Goal: Task Accomplishment & Management: Manage account settings

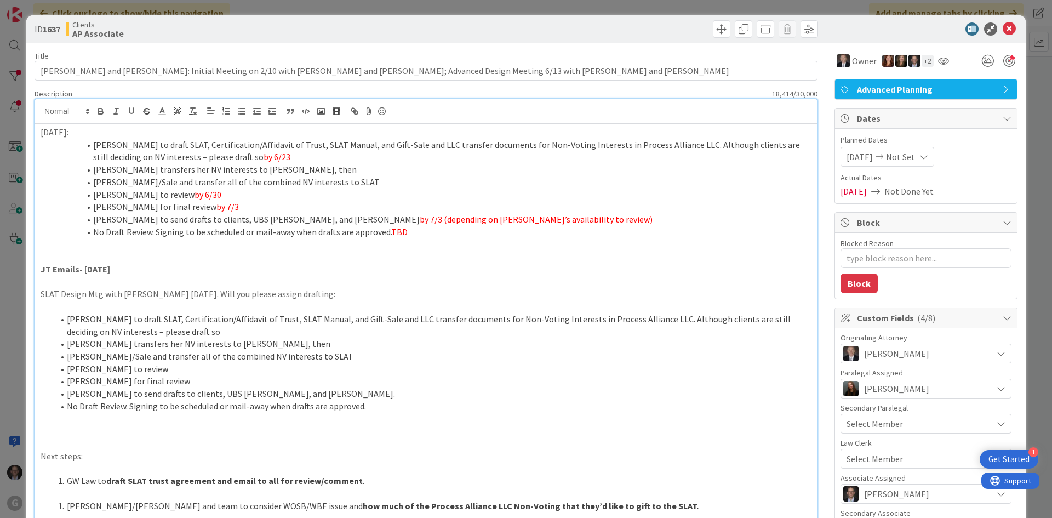
drag, startPoint x: 42, startPoint y: 132, endPoint x: 59, endPoint y: 131, distance: 17.0
click at [42, 132] on p "[DATE]:" at bounding box center [426, 132] width 771 height 13
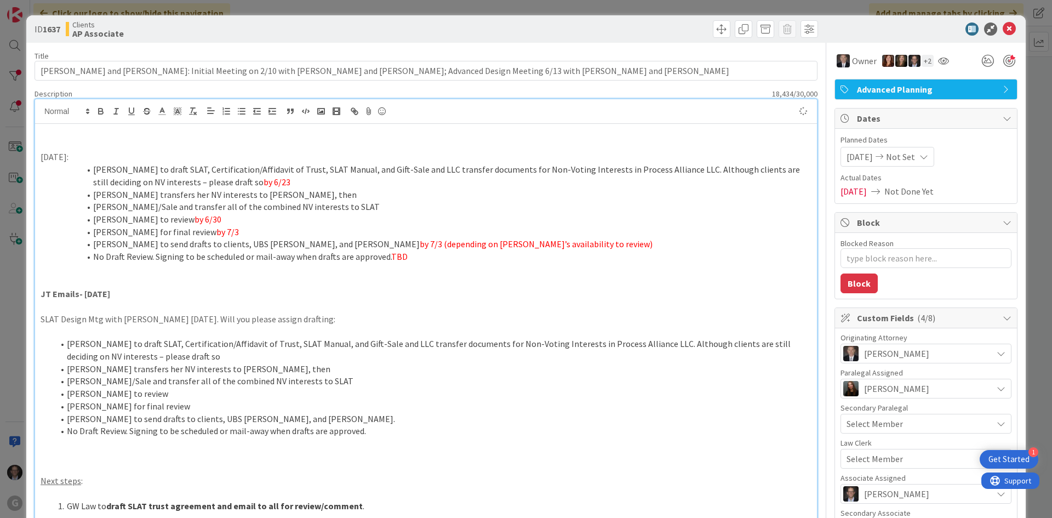
type textarea "x"
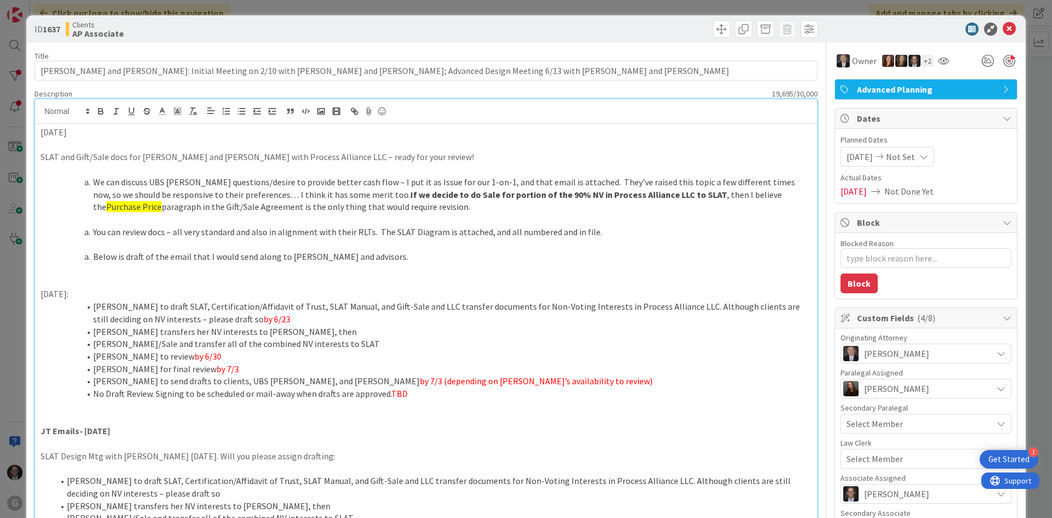
click at [82, 132] on p "[DATE]" at bounding box center [426, 132] width 771 height 13
drag, startPoint x: 42, startPoint y: 132, endPoint x: 105, endPoint y: 114, distance: 65.9
click at [85, 135] on p "[DATE] JT - to [PERSON_NAME] for review" at bounding box center [426, 132] width 771 height 13
click at [104, 110] on icon "button" at bounding box center [101, 111] width 10 height 10
click at [87, 149] on p at bounding box center [426, 145] width 771 height 13
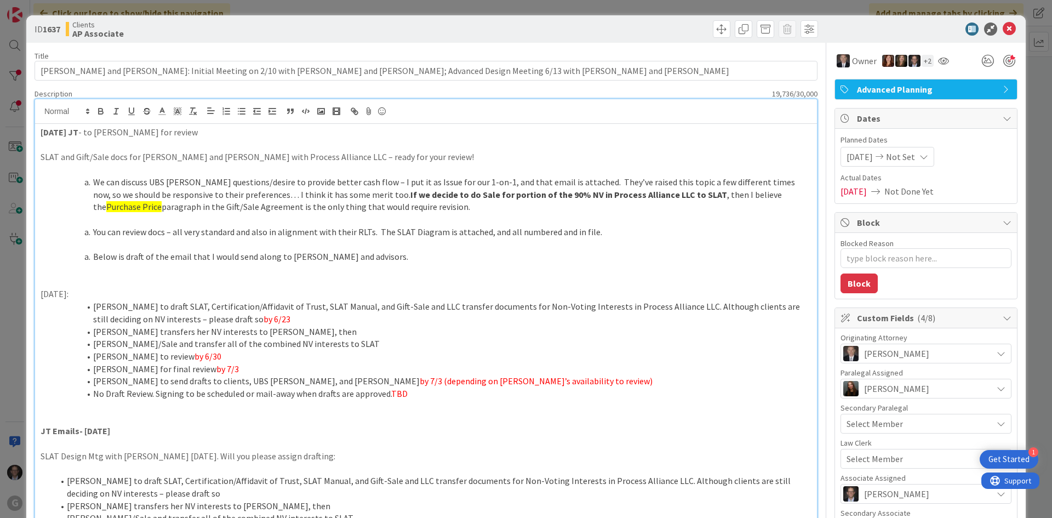
click at [116, 170] on p at bounding box center [426, 169] width 771 height 13
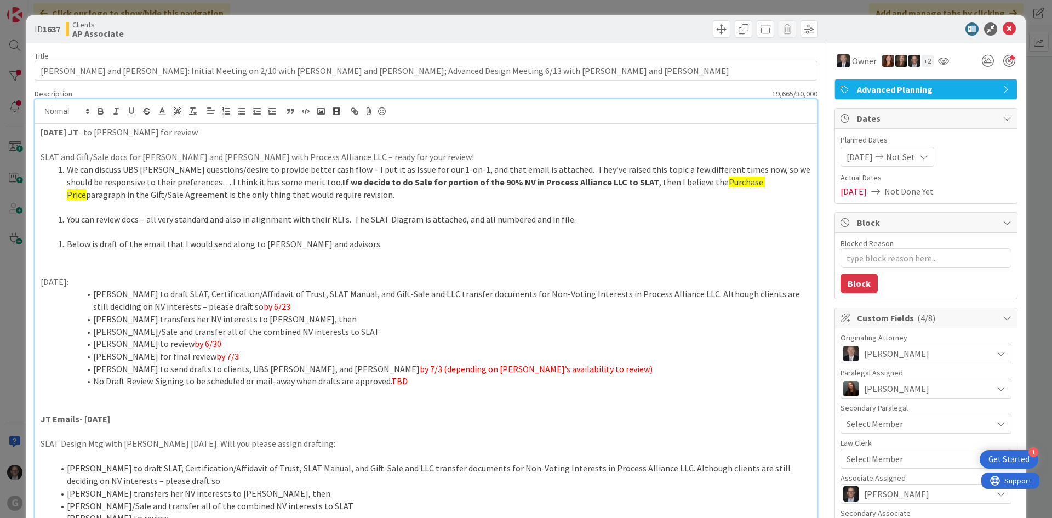
type textarea "x"
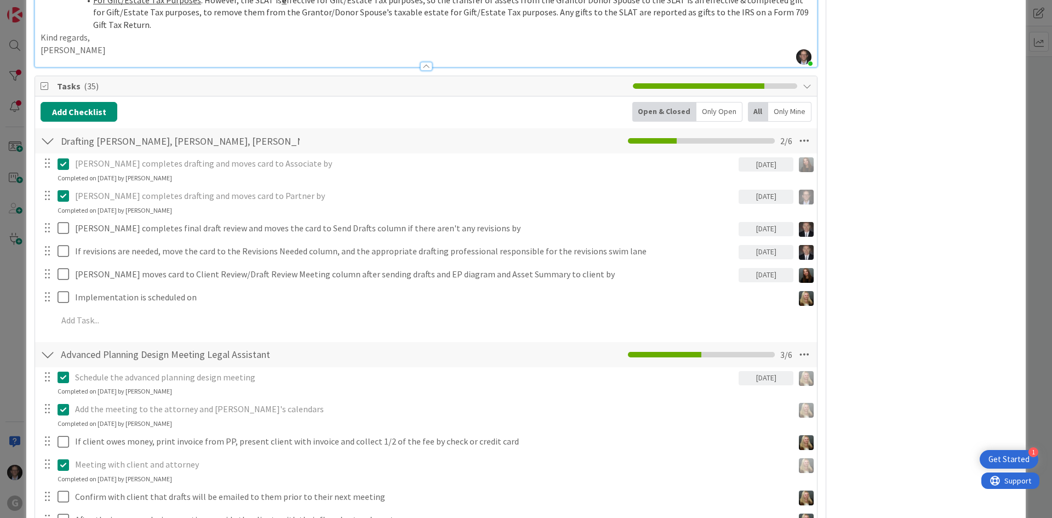
scroll to position [2246, 0]
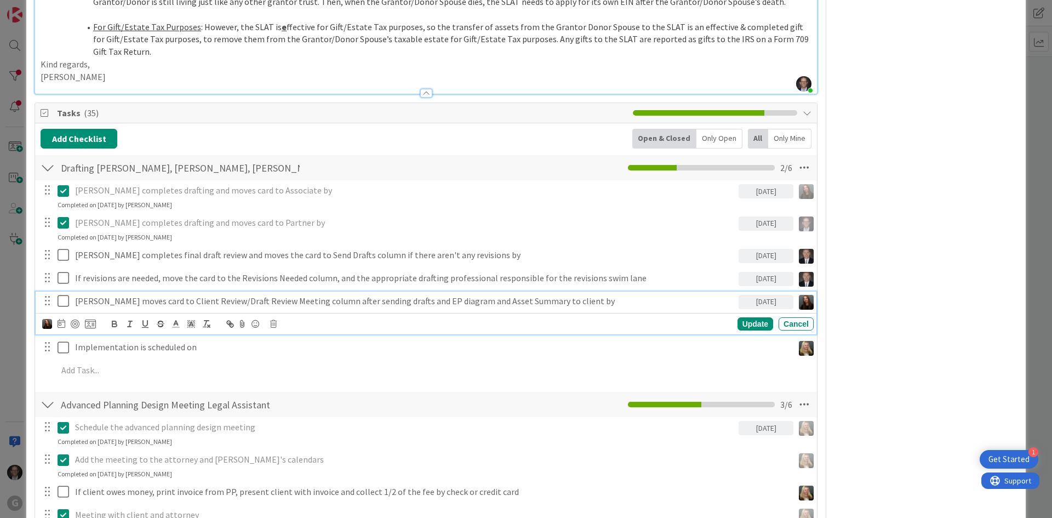
click at [106, 295] on p "[PERSON_NAME] moves card to Client Review/Draft Review Meeting column after sen…" at bounding box center [404, 301] width 659 height 13
click at [45, 319] on img at bounding box center [47, 324] width 10 height 10
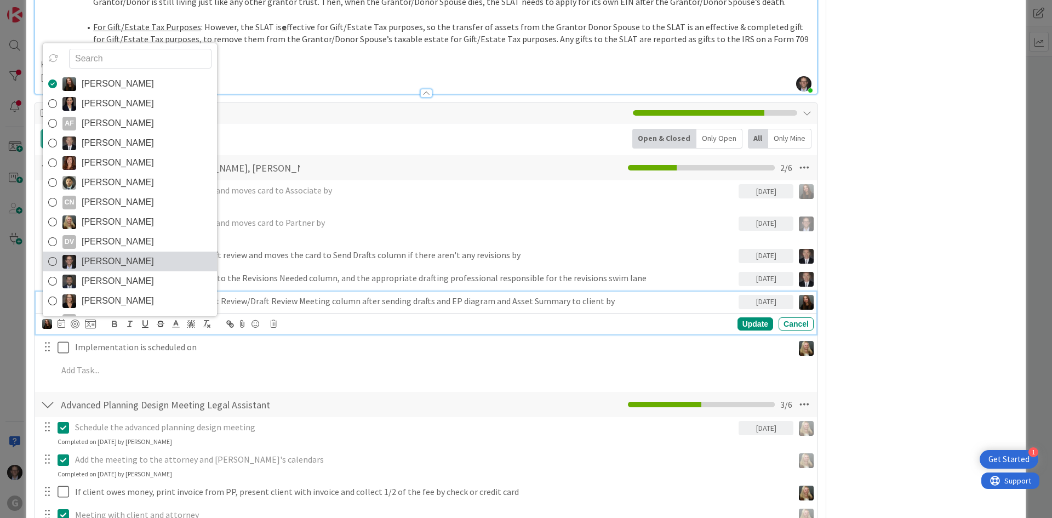
click at [51, 253] on icon at bounding box center [52, 261] width 9 height 16
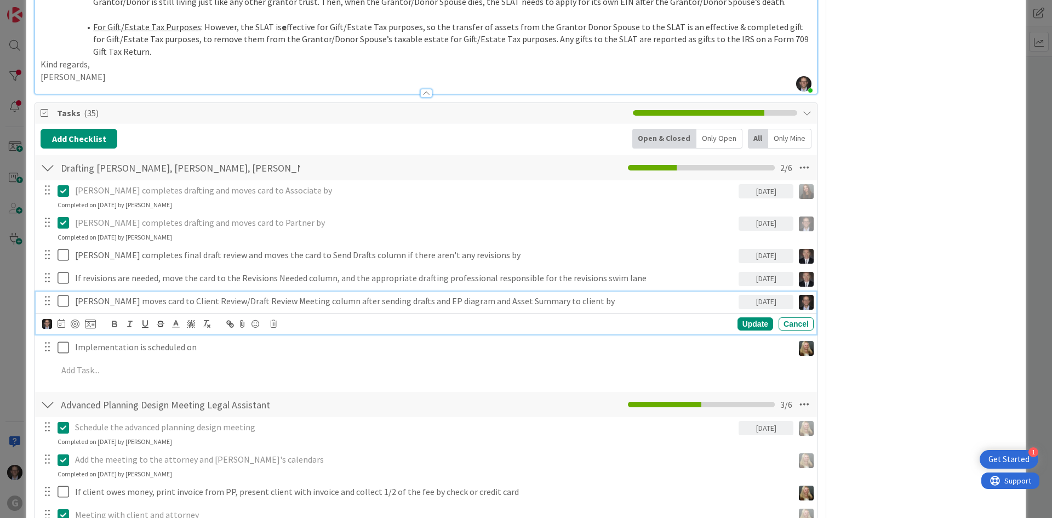
click at [394, 295] on p "[PERSON_NAME] moves card to Client Review/Draft Review Meeting column after sen…" at bounding box center [404, 301] width 659 height 13
drag, startPoint x: 380, startPoint y: 263, endPoint x: 511, endPoint y: 260, distance: 130.9
click at [511, 295] on p "[PERSON_NAME] moves card to Client Review/Draft Review Meeting column after sen…" at bounding box center [404, 301] width 659 height 13
click at [745, 317] on div "Update" at bounding box center [755, 323] width 36 height 13
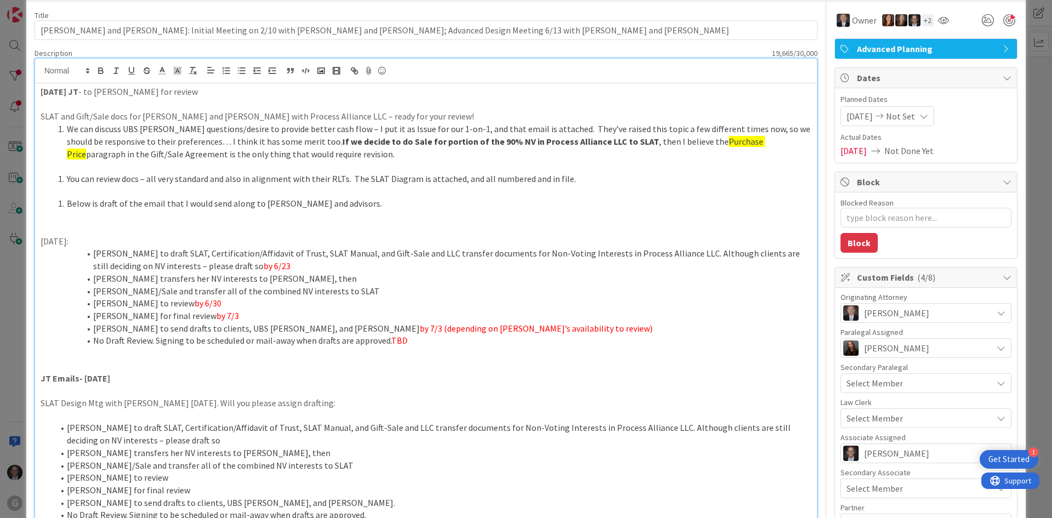
scroll to position [0, 0]
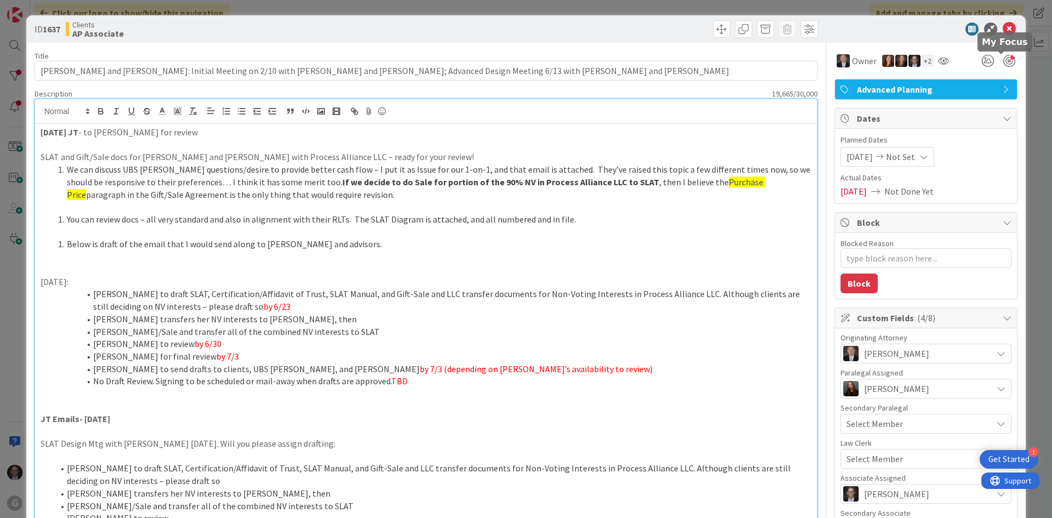
click at [1003, 60] on div at bounding box center [1009, 61] width 12 height 12
type textarea "x"
click at [1003, 29] on icon at bounding box center [1008, 28] width 13 height 13
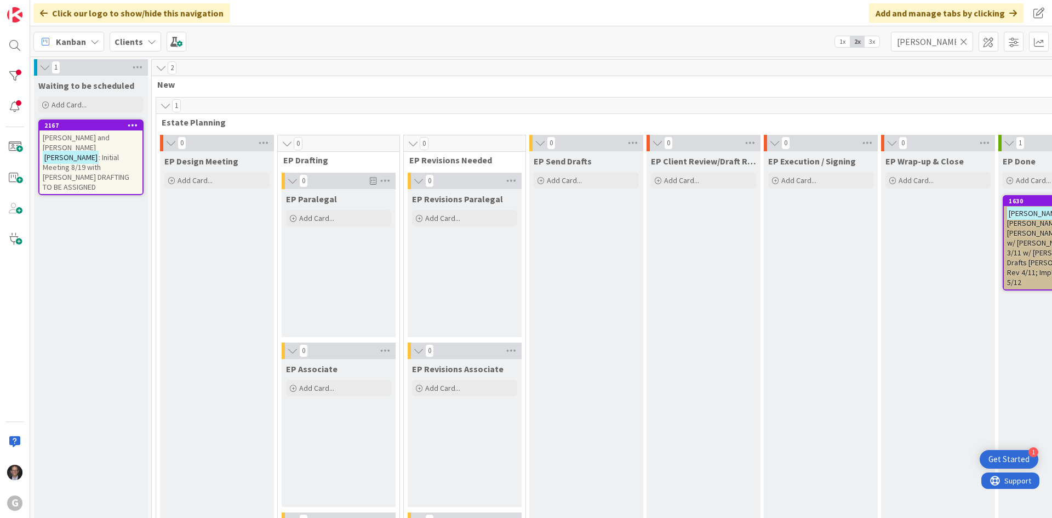
click at [963, 41] on icon at bounding box center [964, 42] width 8 height 10
click at [936, 44] on input "text" at bounding box center [932, 42] width 82 height 20
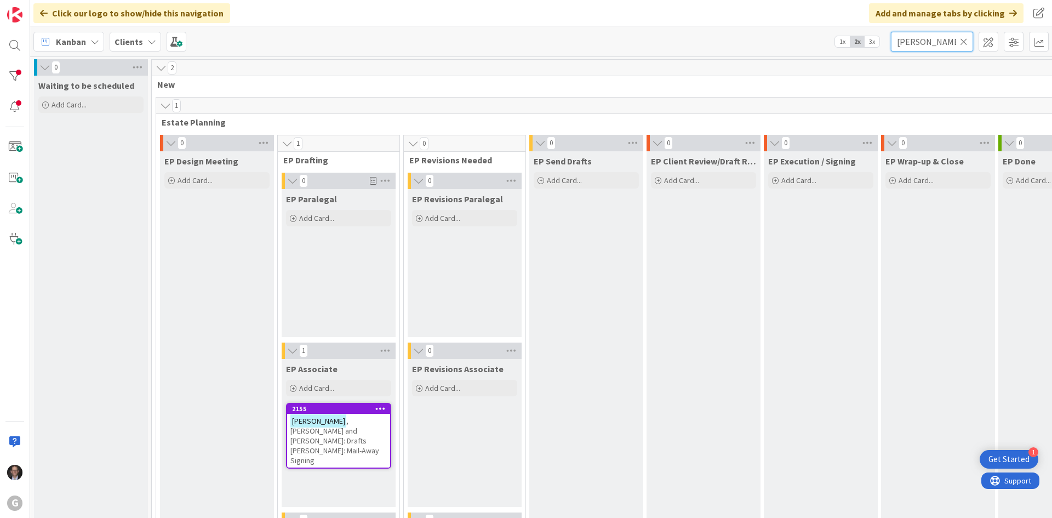
type input "[PERSON_NAME]"
click at [334, 437] on span ", [PERSON_NAME] and [PERSON_NAME]: Drafts [PERSON_NAME]: Mail-Away Signing" at bounding box center [334, 440] width 89 height 49
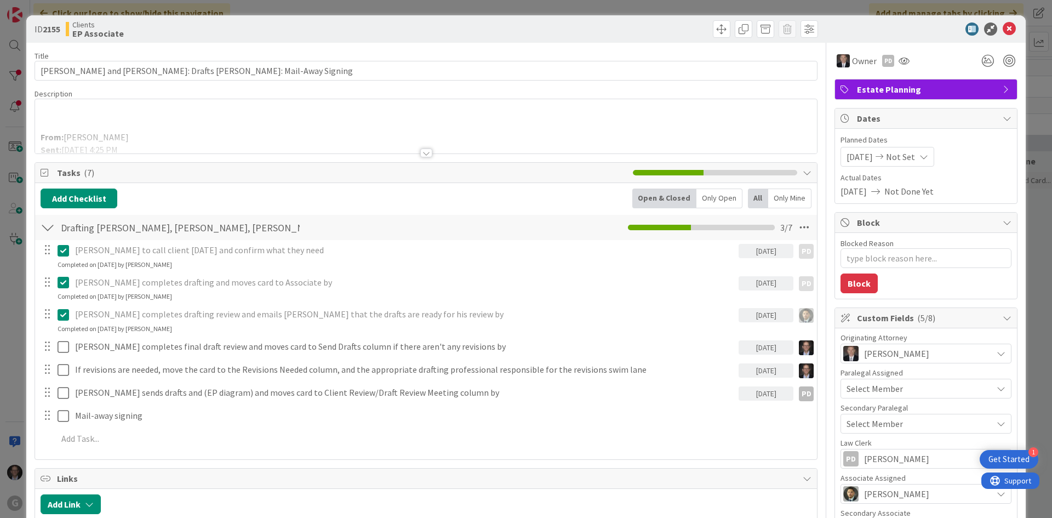
click at [422, 154] on div at bounding box center [426, 152] width 12 height 9
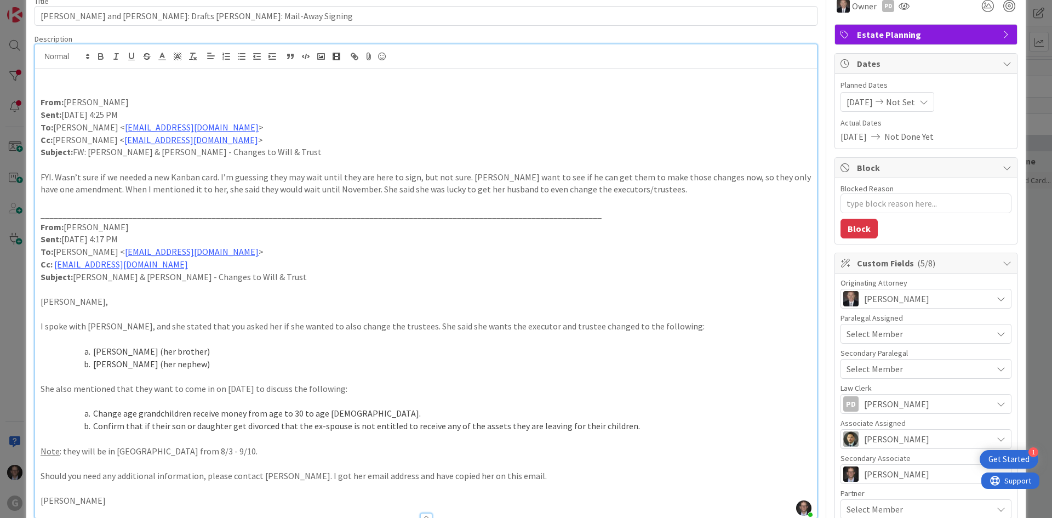
scroll to position [110, 0]
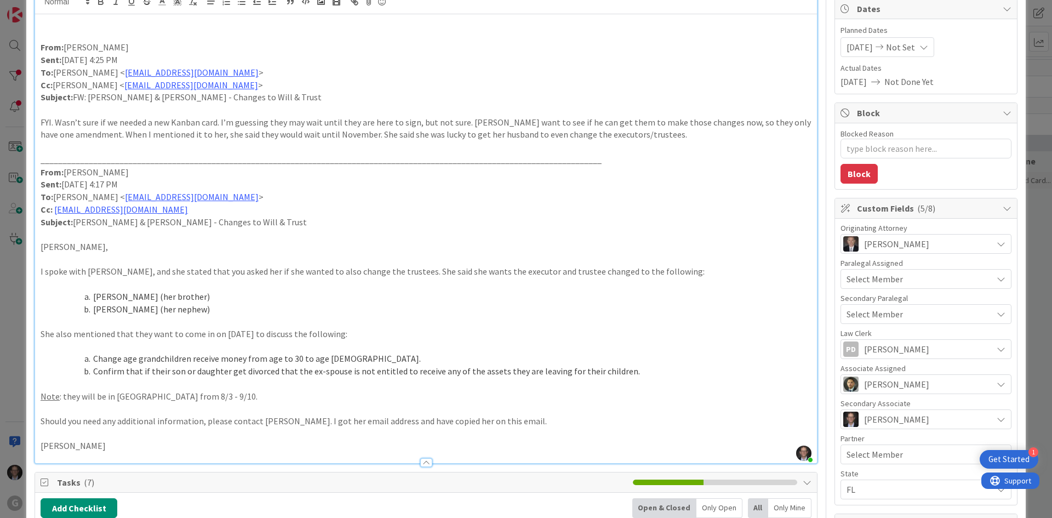
click at [158, 280] on p at bounding box center [426, 284] width 771 height 13
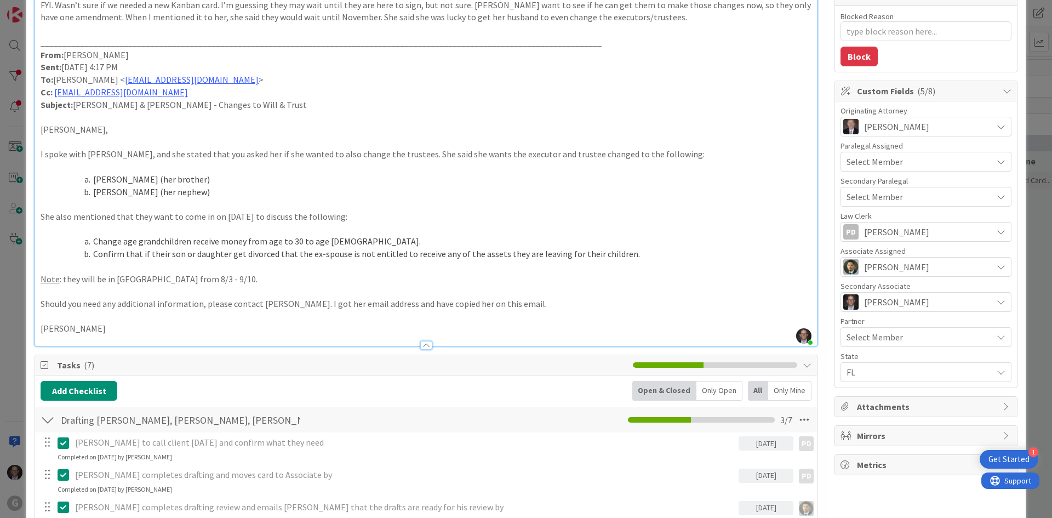
scroll to position [219, 0]
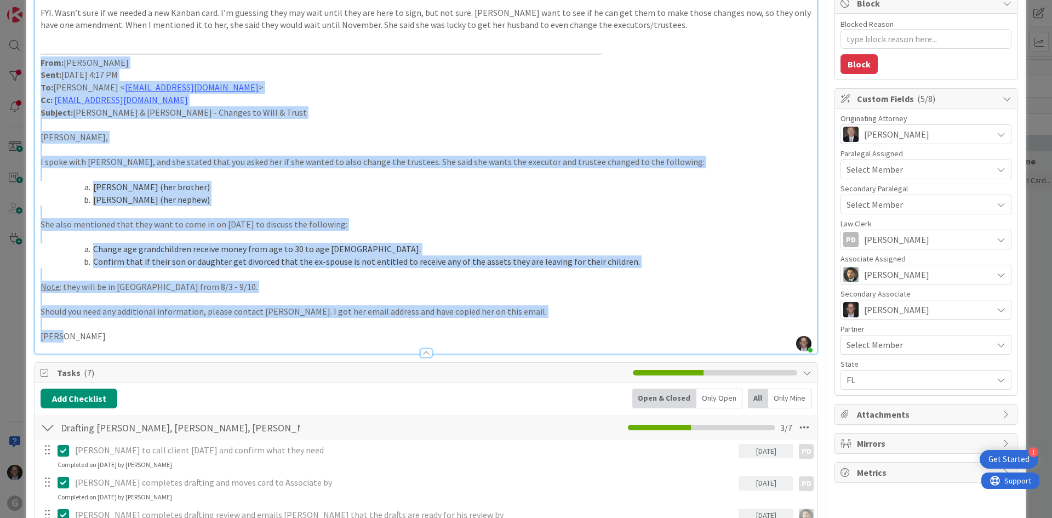
drag, startPoint x: 41, startPoint y: 62, endPoint x: 245, endPoint y: 344, distance: 348.3
click at [245, 344] on div "Description [PERSON_NAME] joined 3 m ago From: [PERSON_NAME] Sent: [DATE] 4:25 …" at bounding box center [426, 112] width 783 height 484
copy div "From: [PERSON_NAME] Sent: [DATE] 4:17 PM To: [PERSON_NAME] < [EMAIL_ADDRESS][DO…"
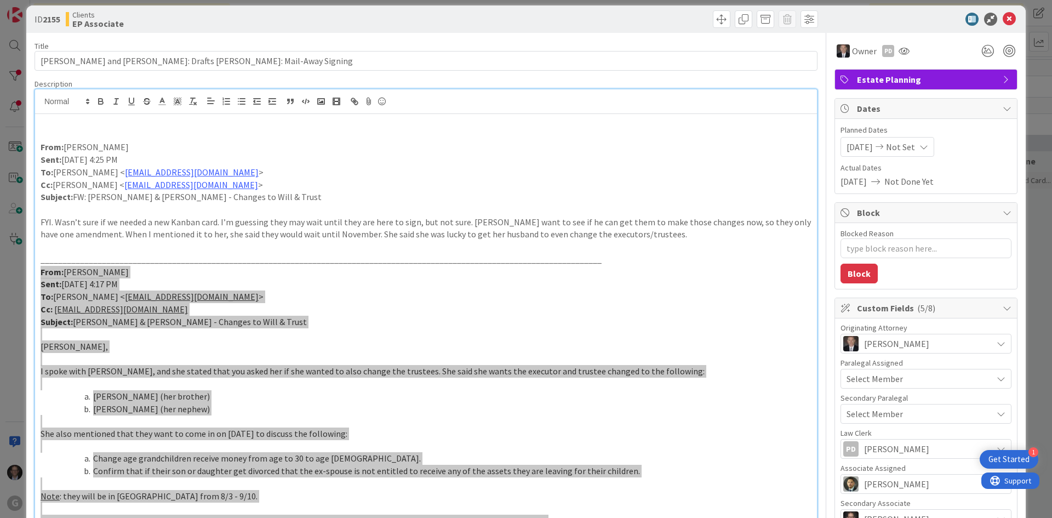
scroll to position [0, 0]
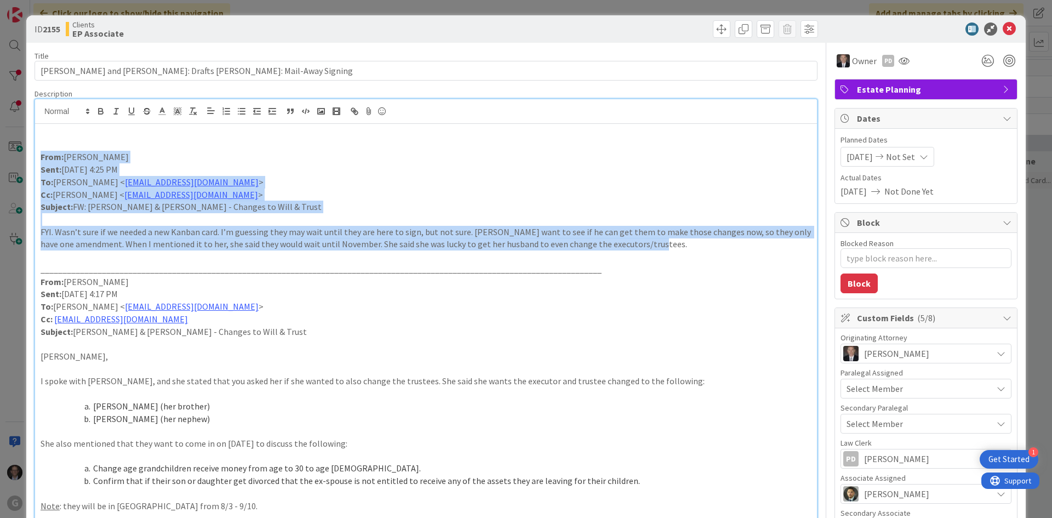
drag, startPoint x: 41, startPoint y: 155, endPoint x: 658, endPoint y: 246, distance: 623.4
click at [658, 246] on div "From: [PERSON_NAME] Sent: [DATE] 4:25 PM To: [PERSON_NAME] < [EMAIL_ADDRESS][DO…" at bounding box center [426, 348] width 782 height 449
copy div "From: [PERSON_NAME] Sent: [DATE] 4:25 PM To: [PERSON_NAME] < [EMAIL_ADDRESS][DO…"
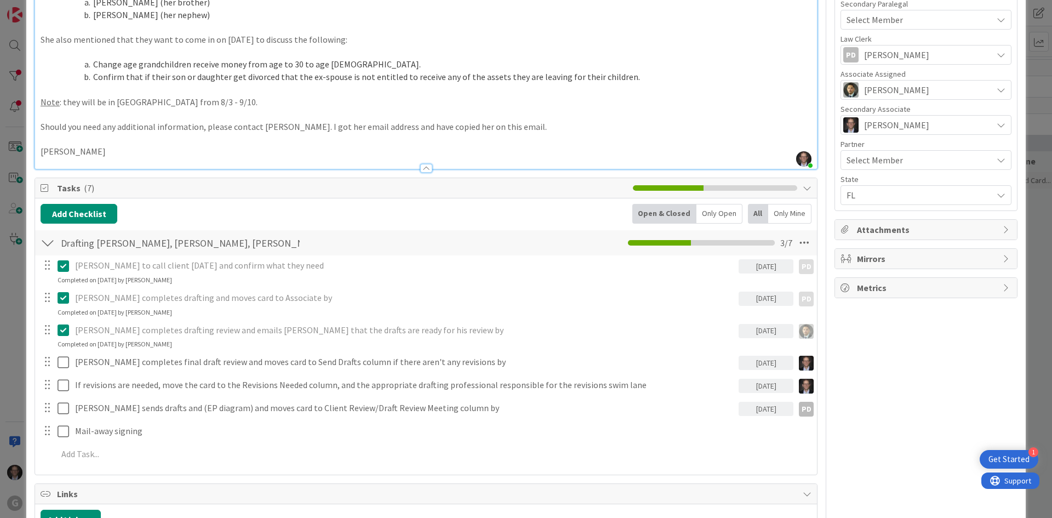
scroll to position [548, 0]
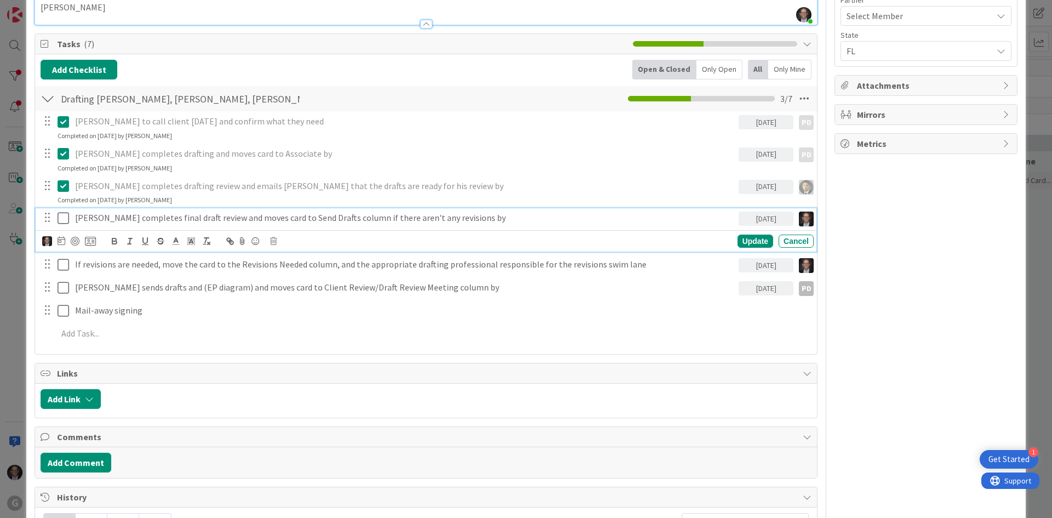
click at [63, 220] on icon at bounding box center [66, 217] width 16 height 13
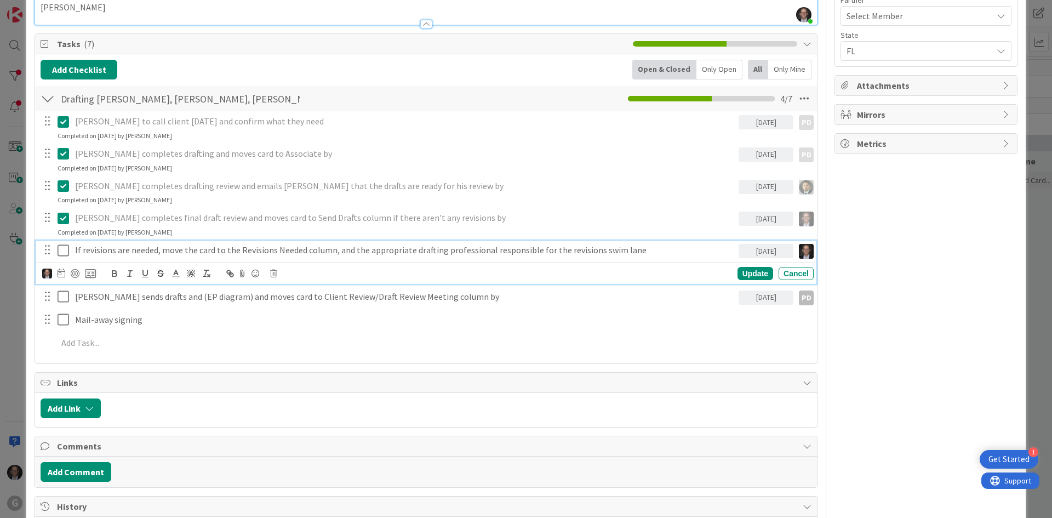
click at [328, 251] on p "If revisions are needed, move the card to the Revisions Needed column, and the …" at bounding box center [404, 250] width 659 height 13
click at [273, 275] on icon at bounding box center [273, 273] width 7 height 8
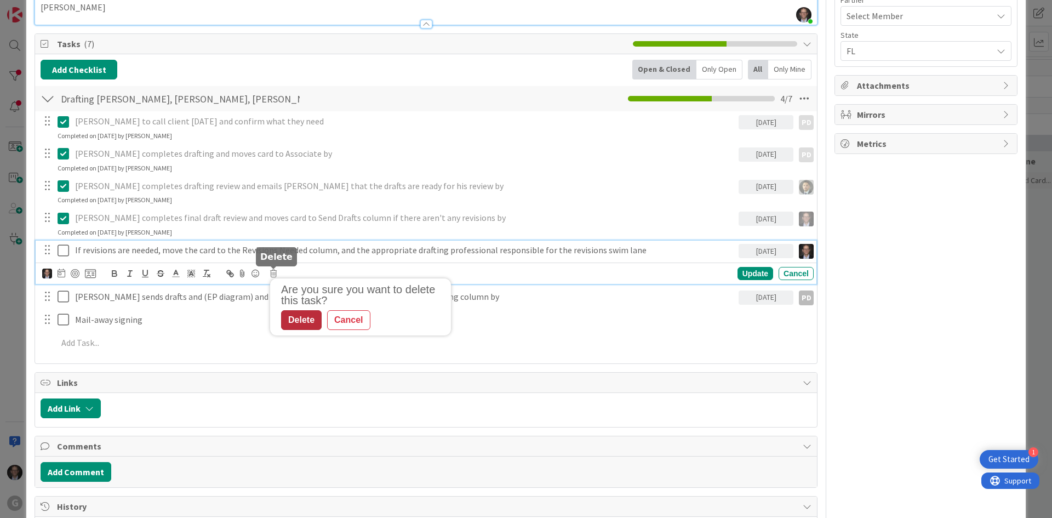
click at [302, 319] on div "Delete" at bounding box center [301, 320] width 41 height 20
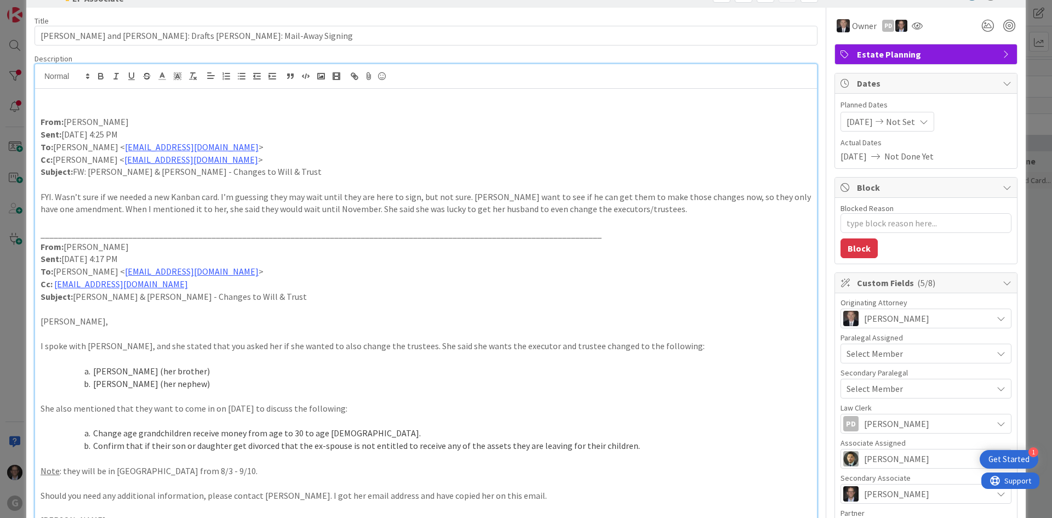
scroll to position [0, 0]
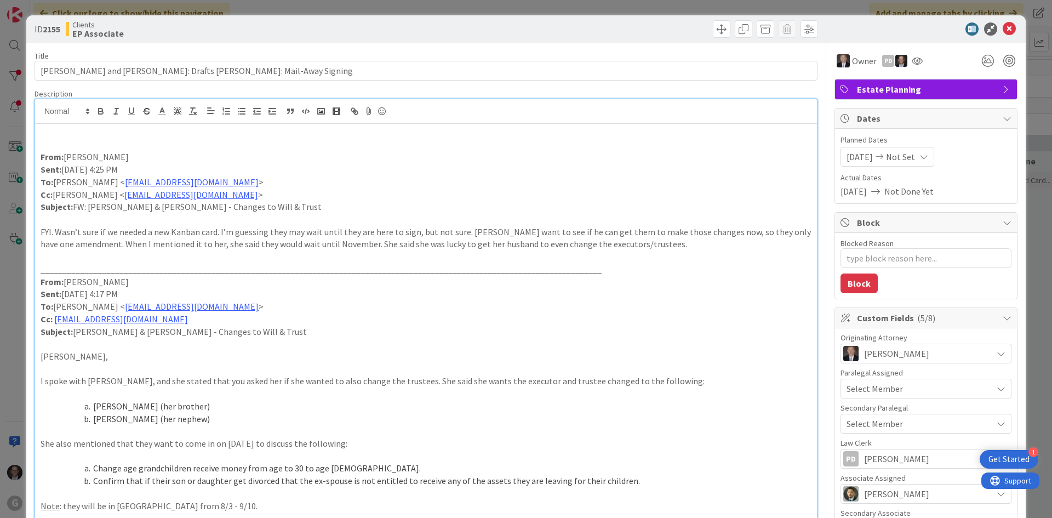
type textarea "x"
click at [102, 136] on p at bounding box center [426, 132] width 771 height 13
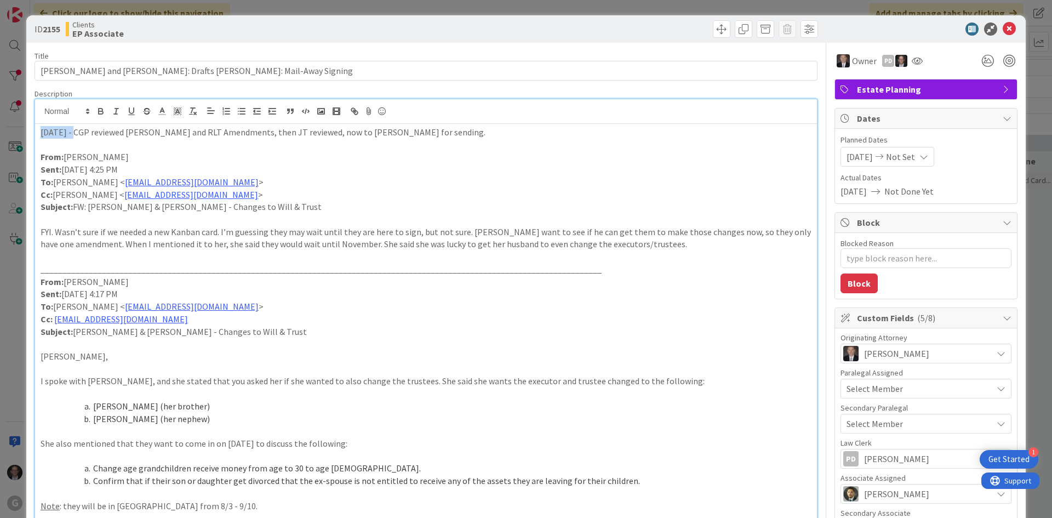
drag, startPoint x: 41, startPoint y: 133, endPoint x: 90, endPoint y: 121, distance: 50.7
click at [75, 133] on p "[DATE] - CGP reviewed [PERSON_NAME] and RLT Amendments, then JT reviewed, now t…" at bounding box center [426, 132] width 771 height 13
click at [102, 111] on icon "button" at bounding box center [101, 112] width 4 height 3
click at [341, 181] on p "To: [PERSON_NAME] < [EMAIL_ADDRESS][DOMAIN_NAME] >" at bounding box center [426, 182] width 771 height 13
click at [68, 140] on p at bounding box center [426, 145] width 771 height 13
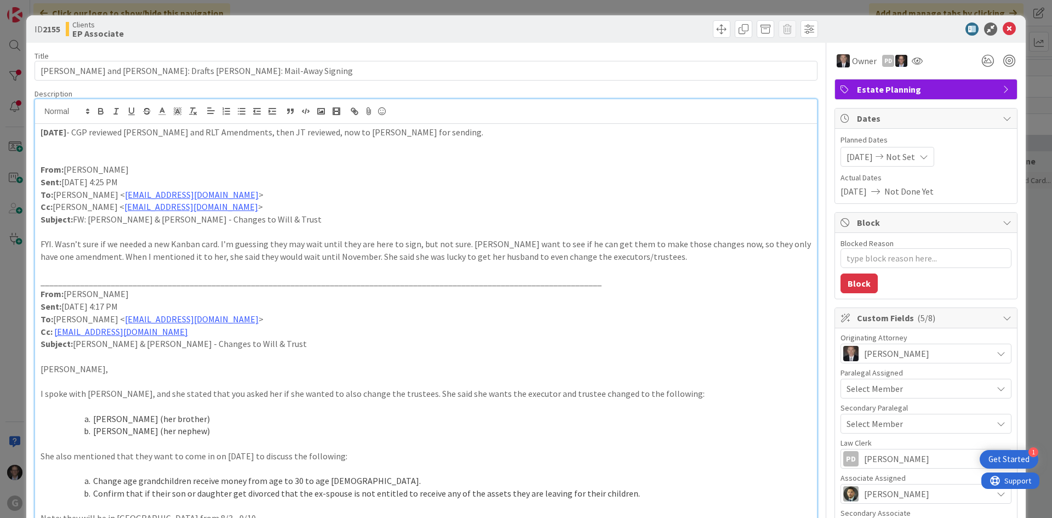
type textarea "x"
click at [1003, 26] on icon at bounding box center [1008, 28] width 13 height 13
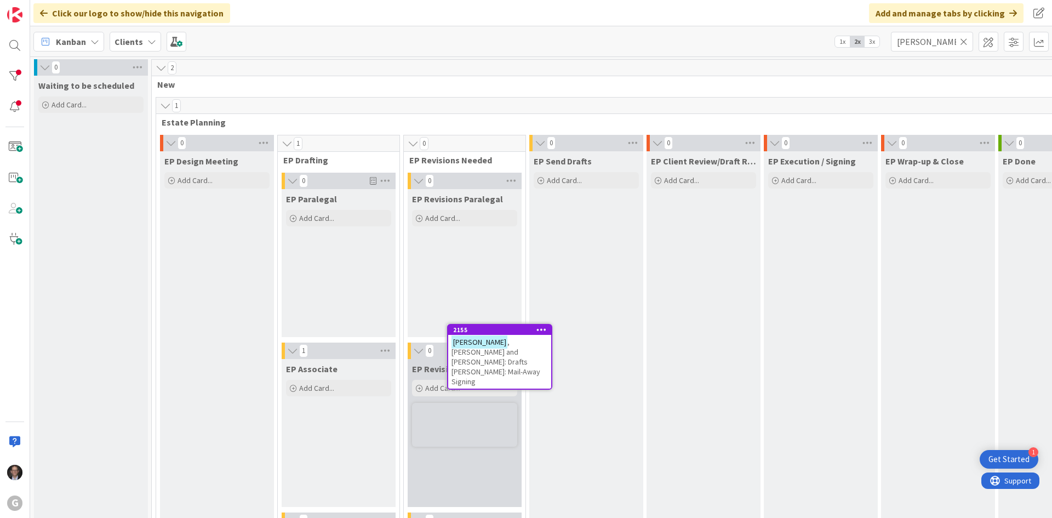
scroll to position [13, 0]
